Goal: Information Seeking & Learning: Understand process/instructions

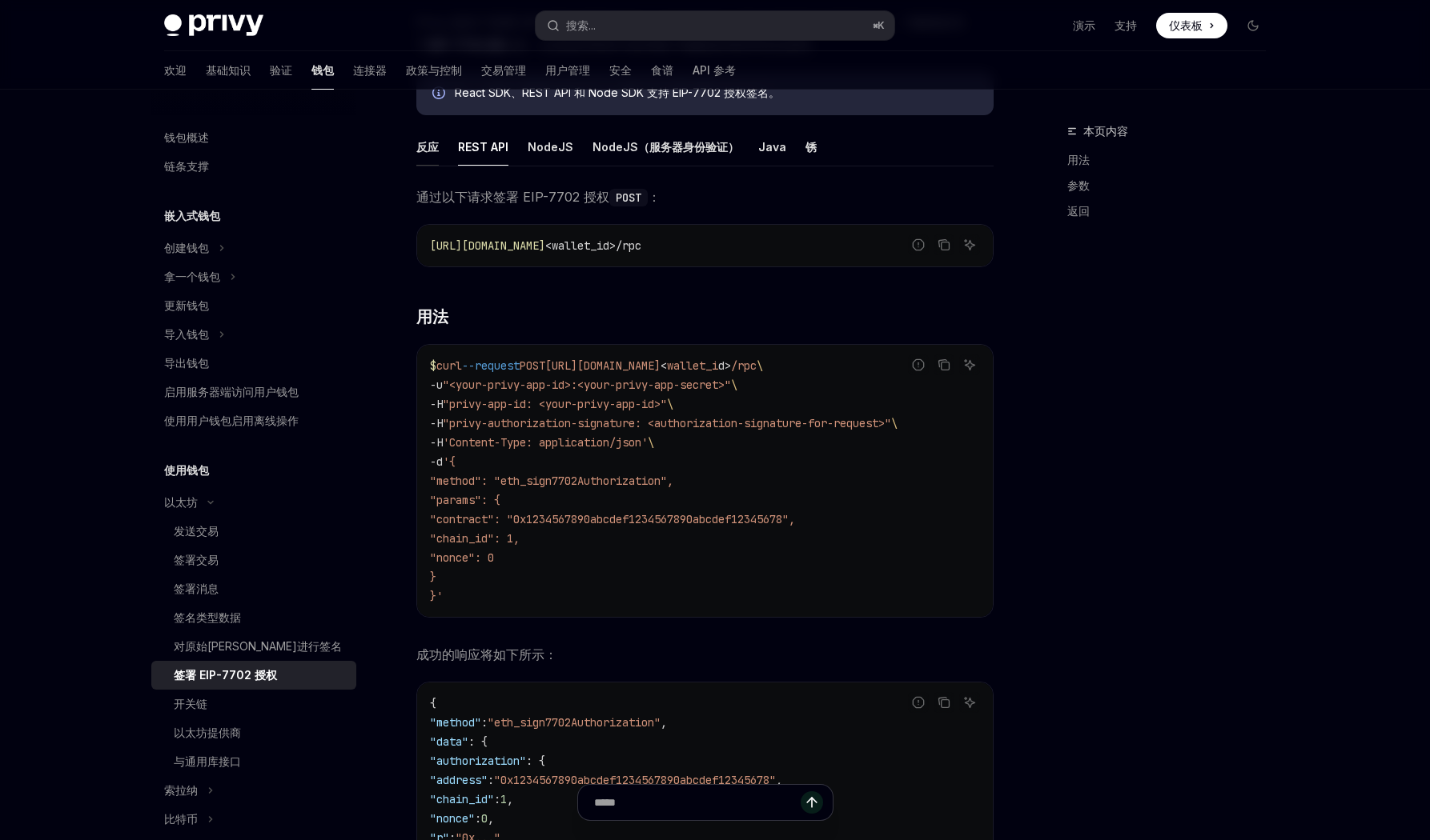
click at [435, 156] on font "反应" at bounding box center [428, 147] width 22 height 19
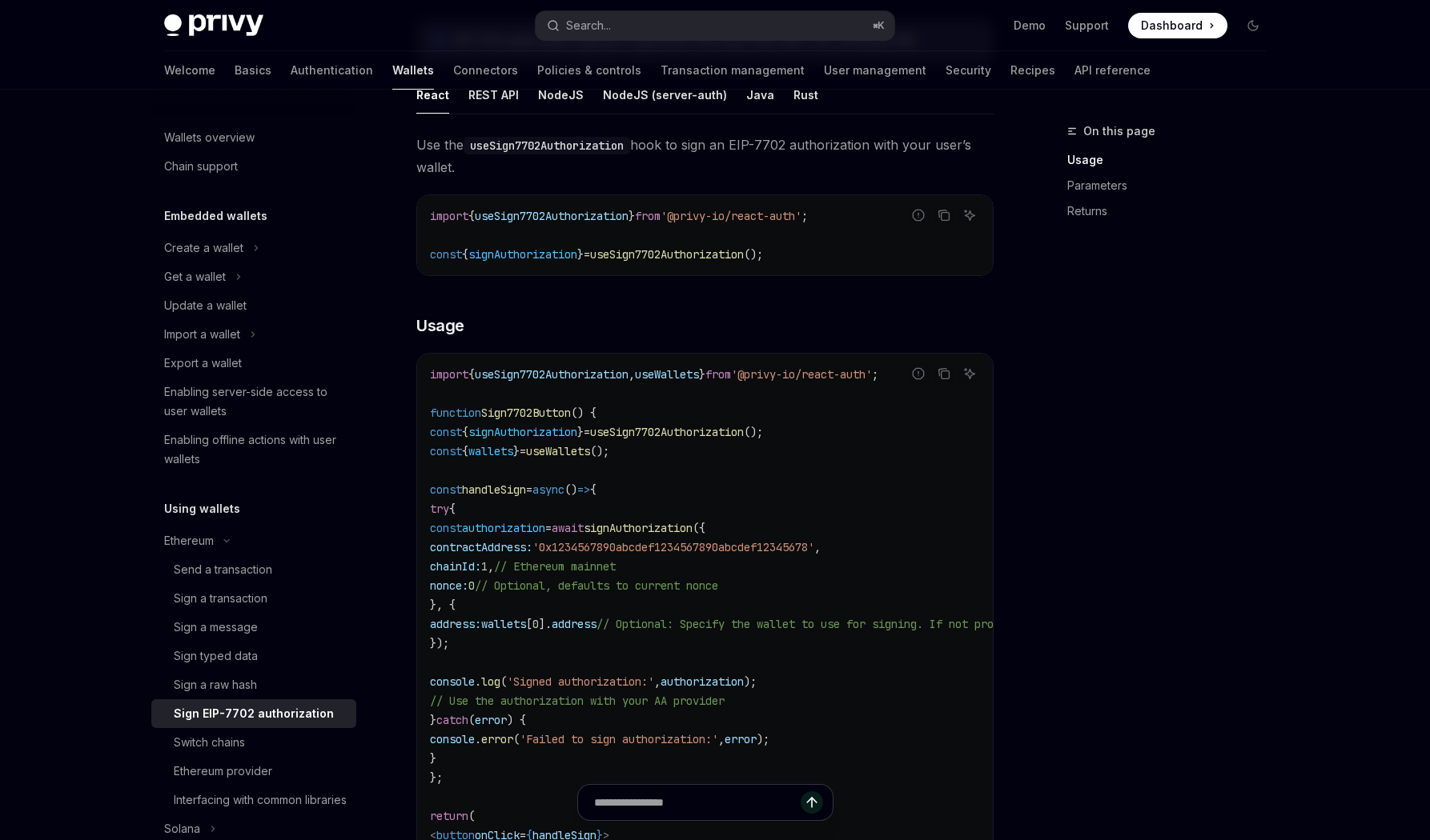
scroll to position [330, 0]
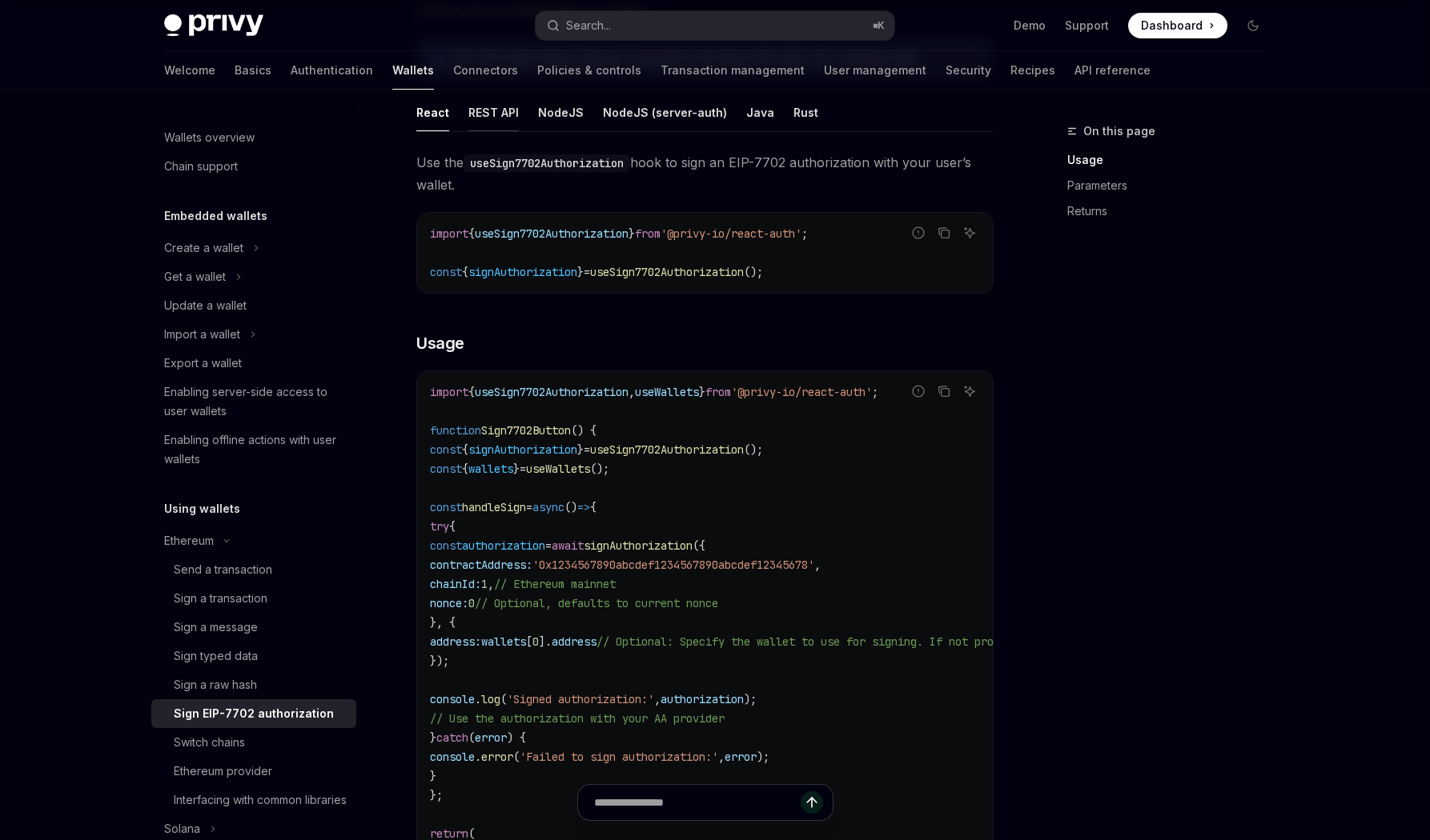
click at [497, 109] on div "REST API" at bounding box center [493, 112] width 50 height 38
type textarea "*"
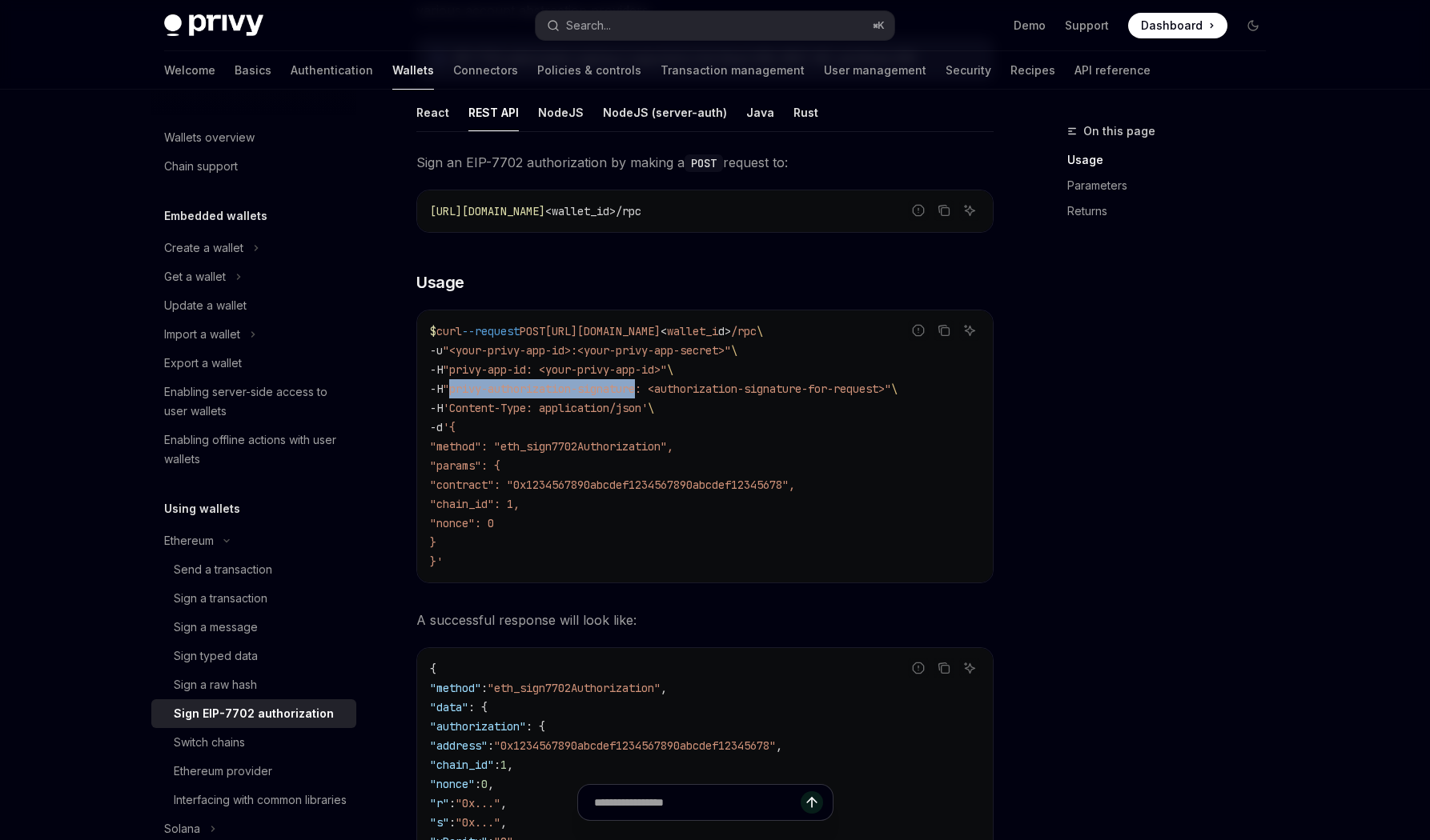
drag, startPoint x: 456, startPoint y: 389, endPoint x: 653, endPoint y: 386, distance: 197.0
click at [653, 386] on span ""privy-authorization-signature: <authorization-signature-for-request>"" at bounding box center [667, 388] width 448 height 15
copy span "privy-authorization-signature"
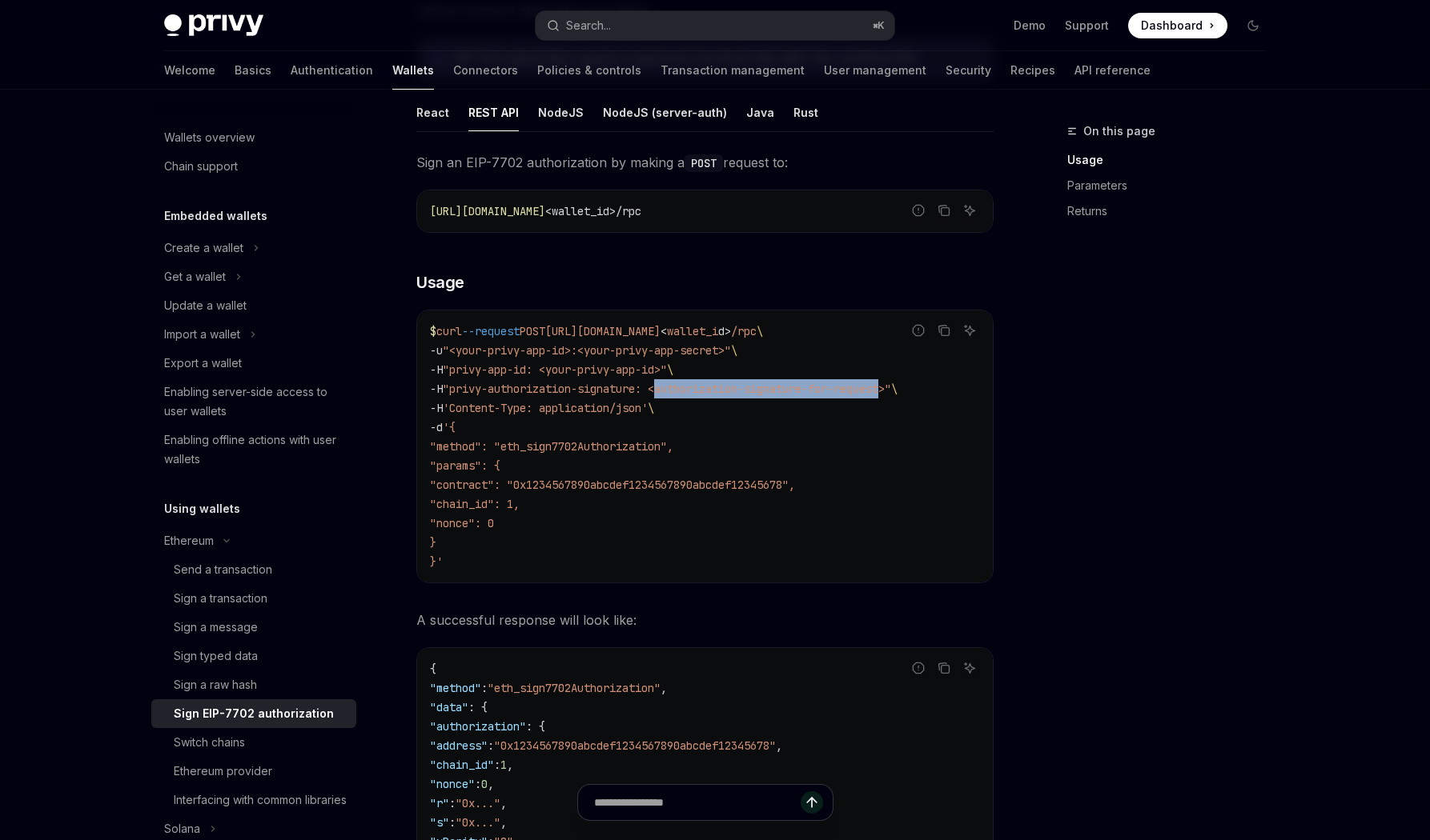
drag, startPoint x: 672, startPoint y: 387, endPoint x: 908, endPoint y: 384, distance: 236.0
click at [891, 384] on span ""privy-authorization-signature: <authorization-signature-for-request>"" at bounding box center [667, 388] width 448 height 15
copy span "authorization-signature-for-request"
click at [796, 404] on code "$ curl --request POST [URL][DOMAIN_NAME] < wallet_i d > /rpc \ -u "<your-privy-…" at bounding box center [704, 447] width 550 height 250
click at [690, 27] on button "Search... ⌘ K" at bounding box center [715, 26] width 359 height 29
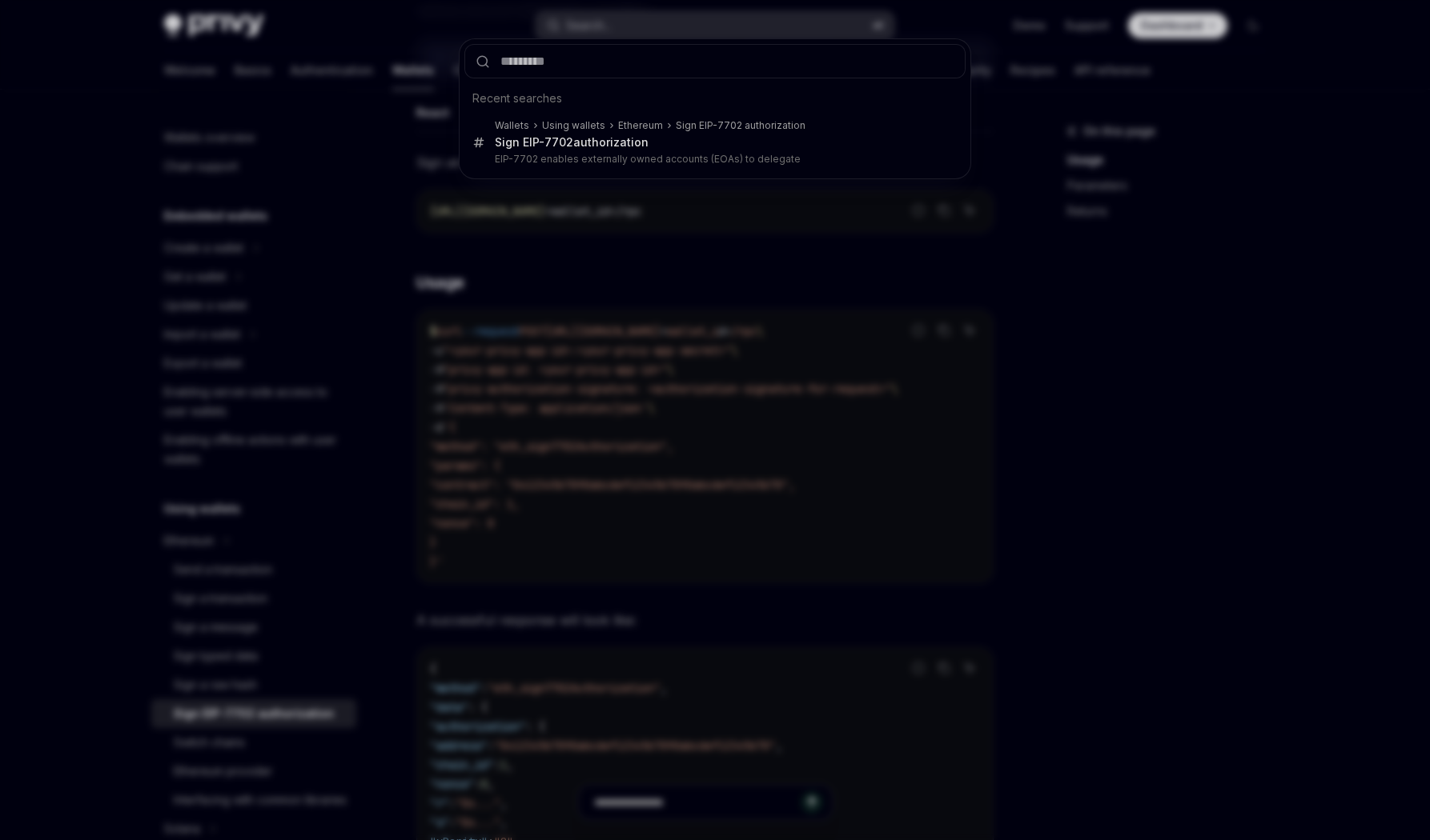
type input "**********"
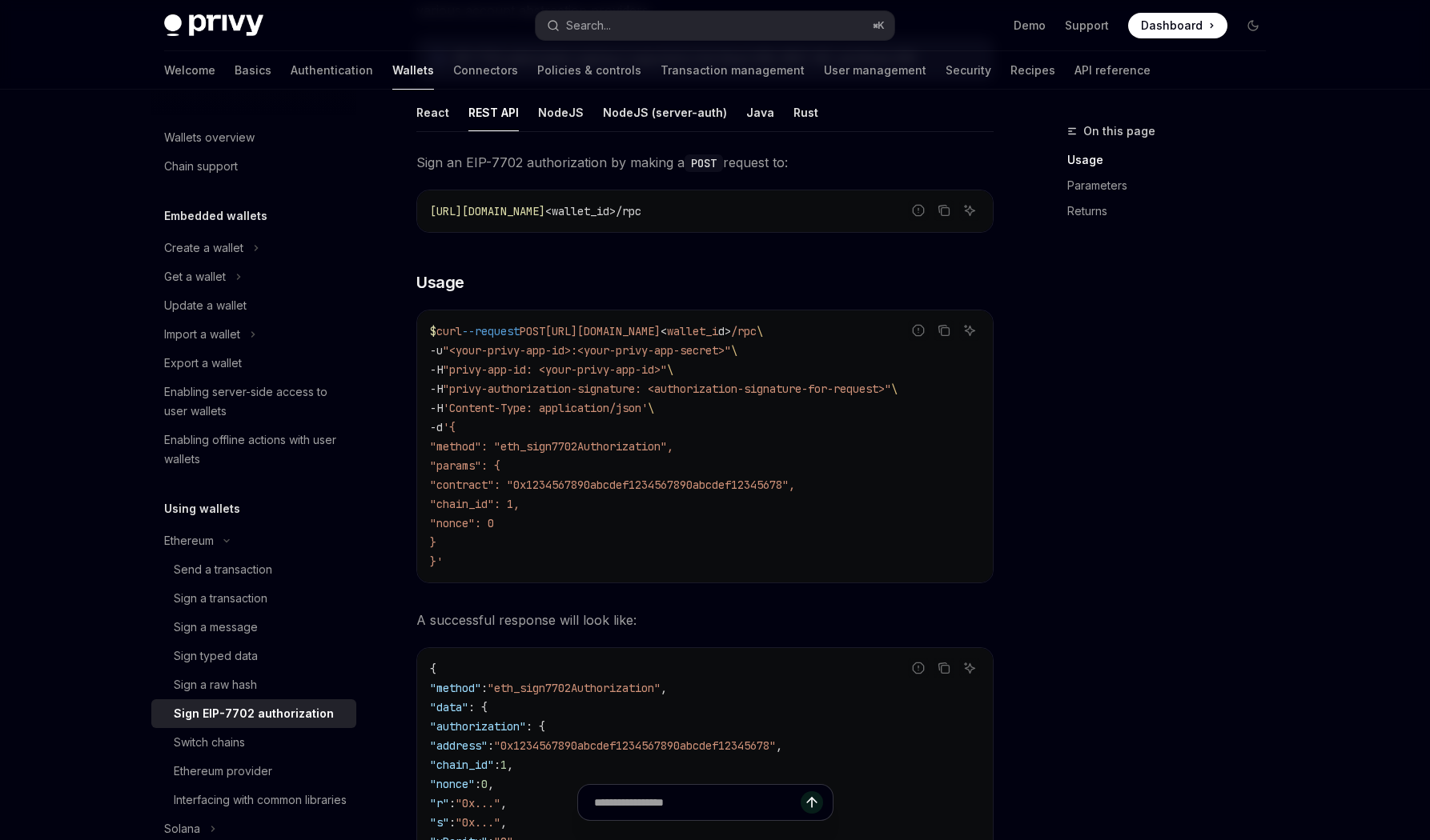
type textarea "*"
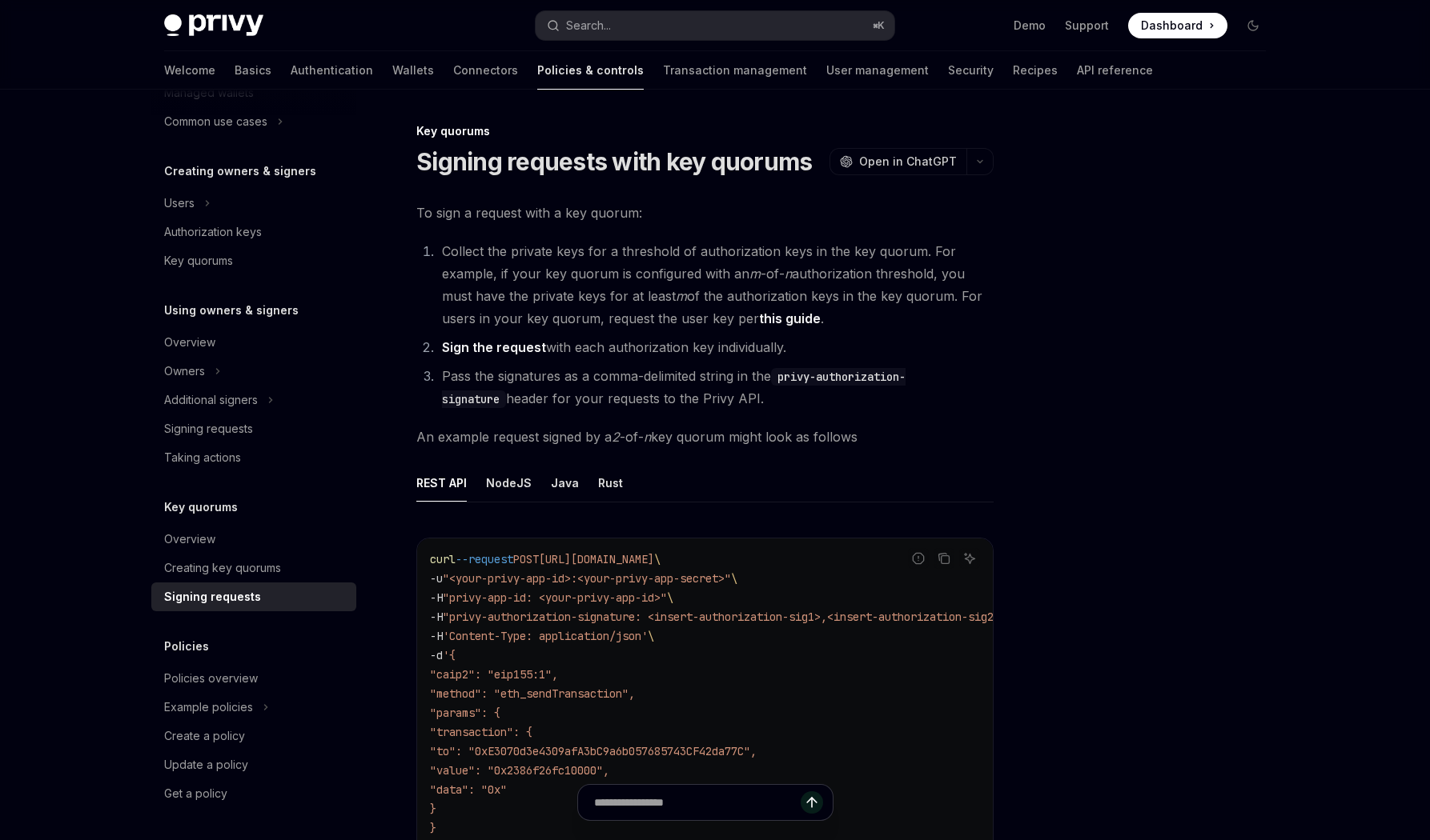
click at [1074, 260] on div at bounding box center [1157, 481] width 243 height 719
